Goal: Task Accomplishment & Management: Manage account settings

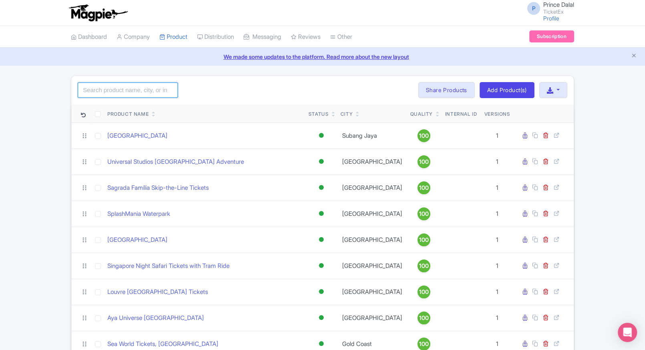
click at [128, 89] on input "search" at bounding box center [128, 89] width 100 height 15
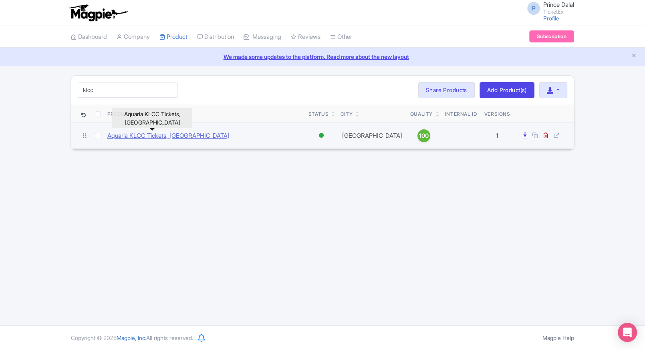
click at [157, 137] on link "Aquaria KLCC Tickets, [GEOGRAPHIC_DATA]" at bounding box center [168, 135] width 122 height 9
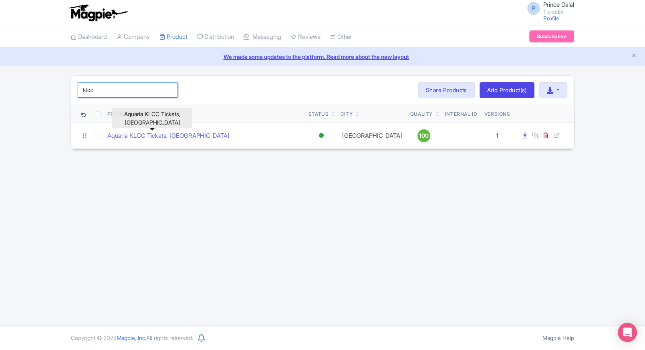
click at [119, 88] on input "klcc" at bounding box center [128, 89] width 100 height 15
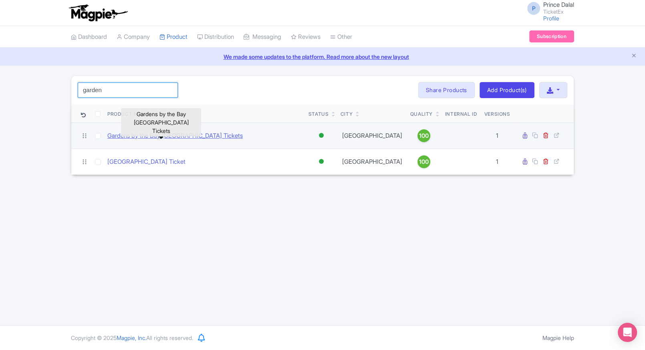
type input "garden"
click at [156, 138] on link "Gardens by the Bay [GEOGRAPHIC_DATA] Tickets" at bounding box center [174, 135] width 135 height 9
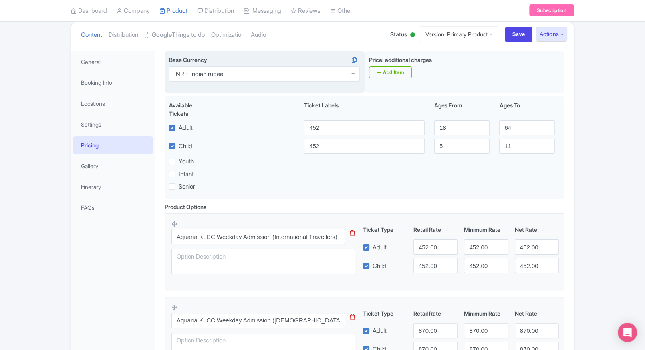
scroll to position [15, 0]
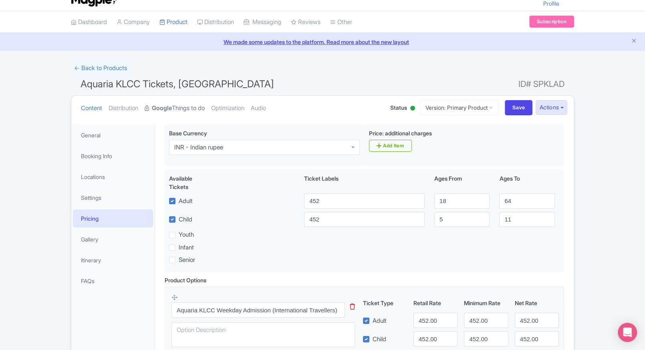
click at [196, 102] on link "Google Things to do" at bounding box center [175, 108] width 60 height 25
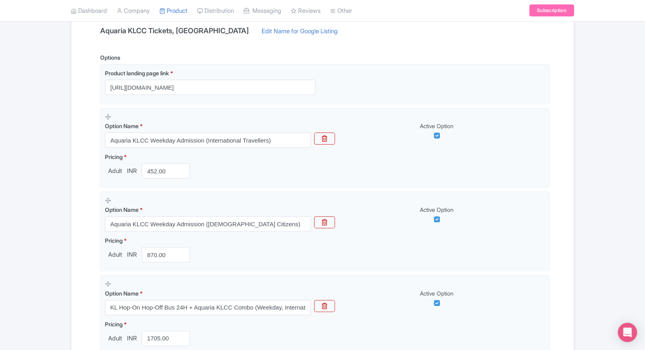
scroll to position [179, 0]
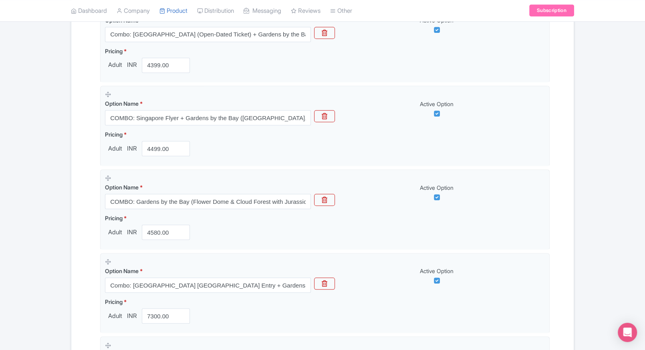
scroll to position [879, 0]
